Goal: Navigation & Orientation: Find specific page/section

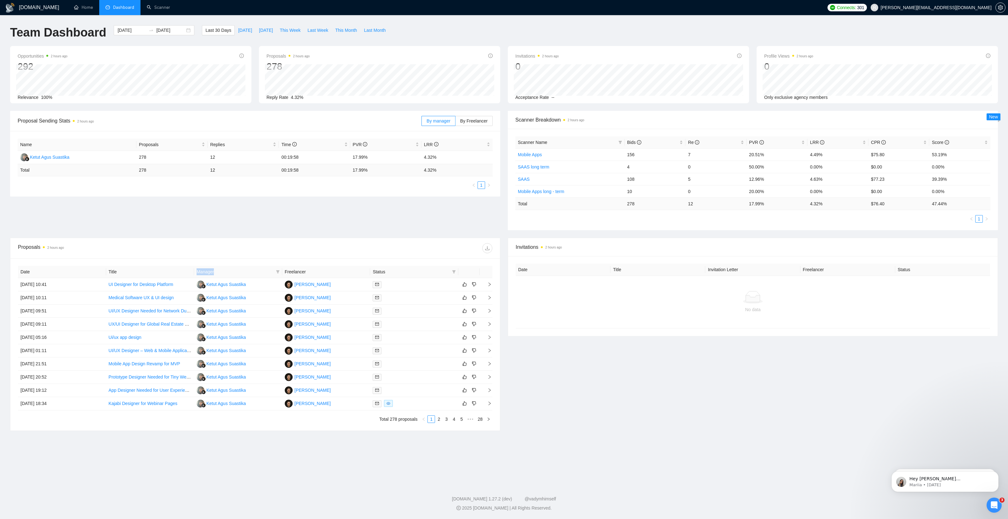
drag, startPoint x: 193, startPoint y: 271, endPoint x: 215, endPoint y: 271, distance: 22.7
click at [215, 271] on tr "Date Title Manager Freelancer Status" at bounding box center [255, 272] width 474 height 12
click at [191, 252] on div "Proposals 2 hours ago" at bounding box center [136, 248] width 237 height 10
click at [157, 9] on link "Scanner" at bounding box center [158, 7] width 23 height 5
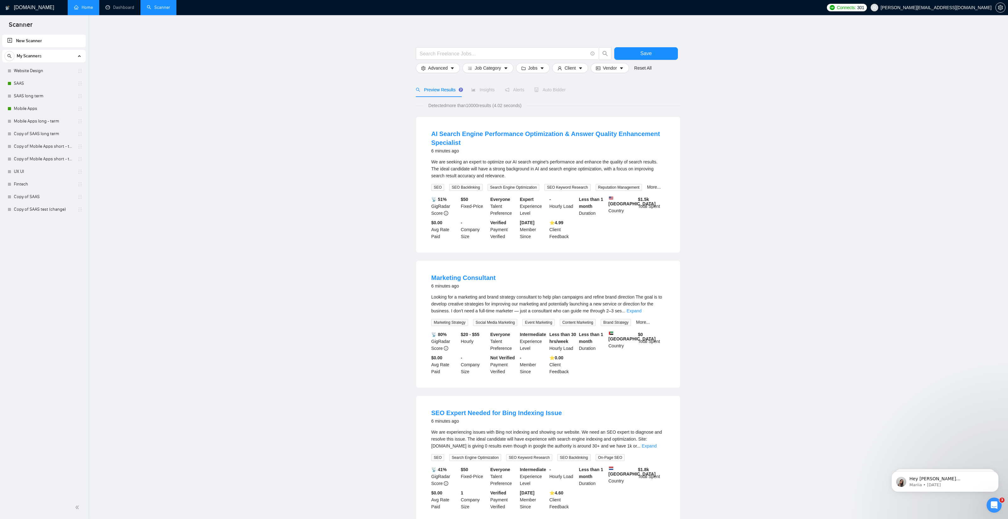
click at [84, 8] on link "Home" at bounding box center [83, 7] width 19 height 5
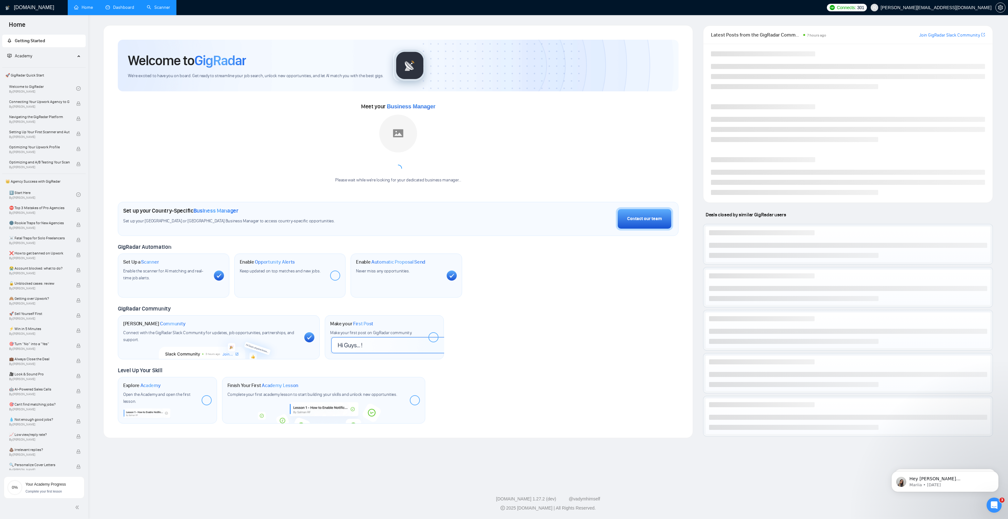
click at [127, 7] on link "Dashboard" at bounding box center [120, 7] width 29 height 5
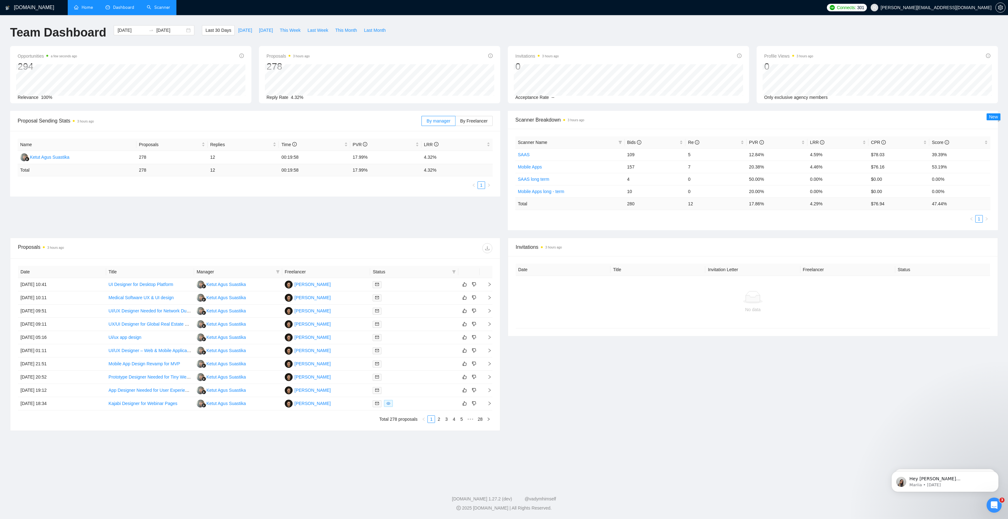
click at [533, 247] on span "Invitations 3 hours ago" at bounding box center [753, 247] width 474 height 8
click at [542, 232] on div "Proposal Sending Stats 3 hours ago By manager By Freelancer Name Proposals Repl…" at bounding box center [503, 174] width 995 height 127
drag, startPoint x: 538, startPoint y: 237, endPoint x: 605, endPoint y: 350, distance: 130.9
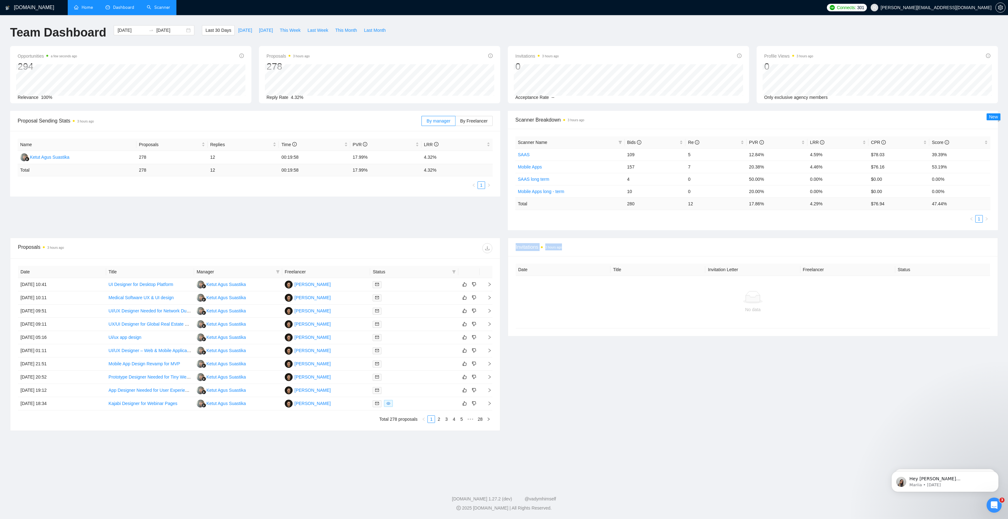
click at [605, 350] on div "Invitations 3 hours ago Date Title Invitation Letter Freelancer Status No data" at bounding box center [753, 334] width 498 height 193
click at [607, 349] on div "Invitations 3 hours ago Date Title Invitation Letter Freelancer Status No data" at bounding box center [753, 334] width 498 height 193
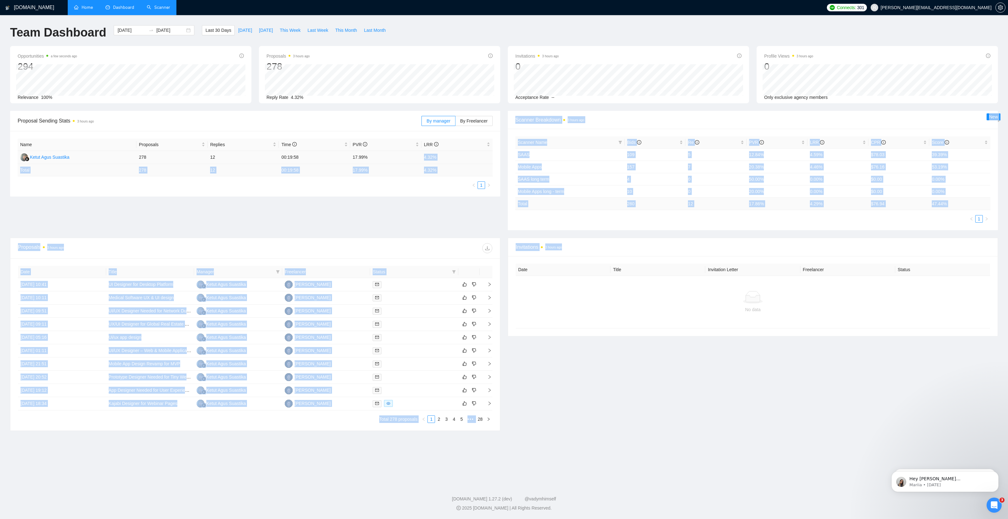
drag, startPoint x: 612, startPoint y: 339, endPoint x: 396, endPoint y: 164, distance: 277.8
click at [395, 157] on main "Team Dashboard [DATE] [DATE] Last 30 Days [DATE] [DATE] This Week Last Week Thi…" at bounding box center [504, 247] width 988 height 445
click at [444, 214] on div "Proposal Sending Stats 3 hours ago By manager By Freelancer Name Proposals Repl…" at bounding box center [503, 174] width 995 height 127
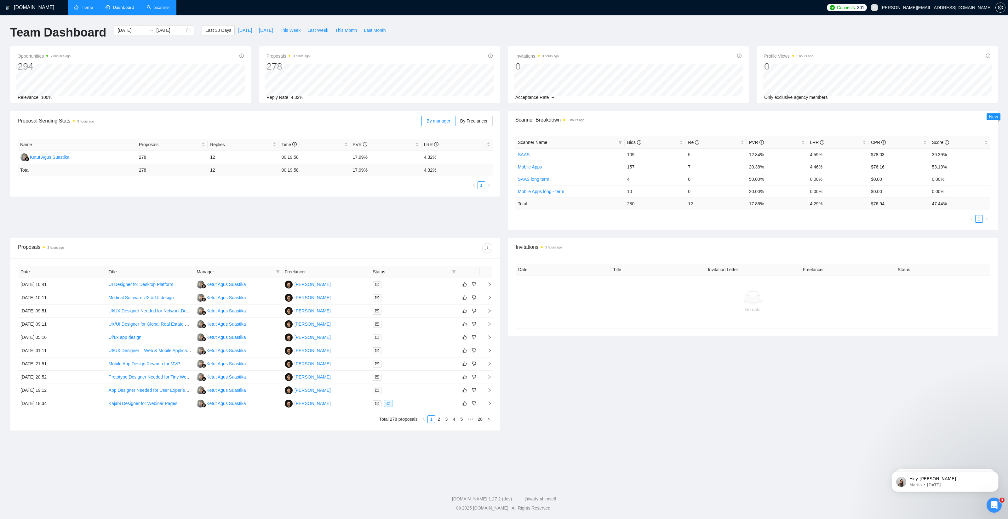
click at [425, 225] on div "Proposal Sending Stats 3 hours ago By manager By Freelancer Name Proposals Repl…" at bounding box center [503, 174] width 995 height 127
click at [439, 419] on link "2" at bounding box center [438, 419] width 7 height 7
click at [447, 419] on link "3" at bounding box center [446, 419] width 7 height 7
click at [454, 418] on link "4" at bounding box center [453, 419] width 7 height 7
